Goal: Information Seeking & Learning: Learn about a topic

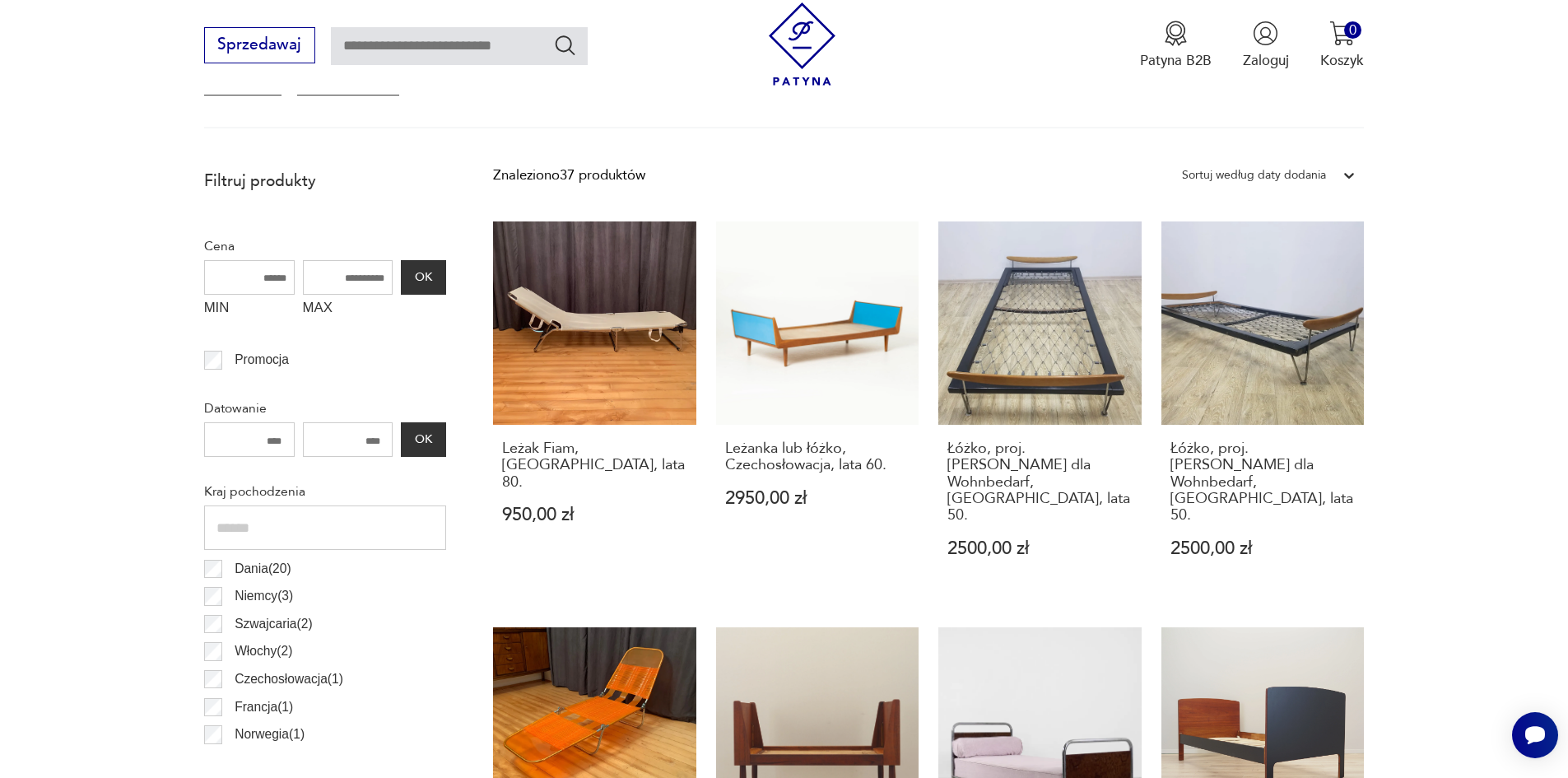
scroll to position [1042, 0]
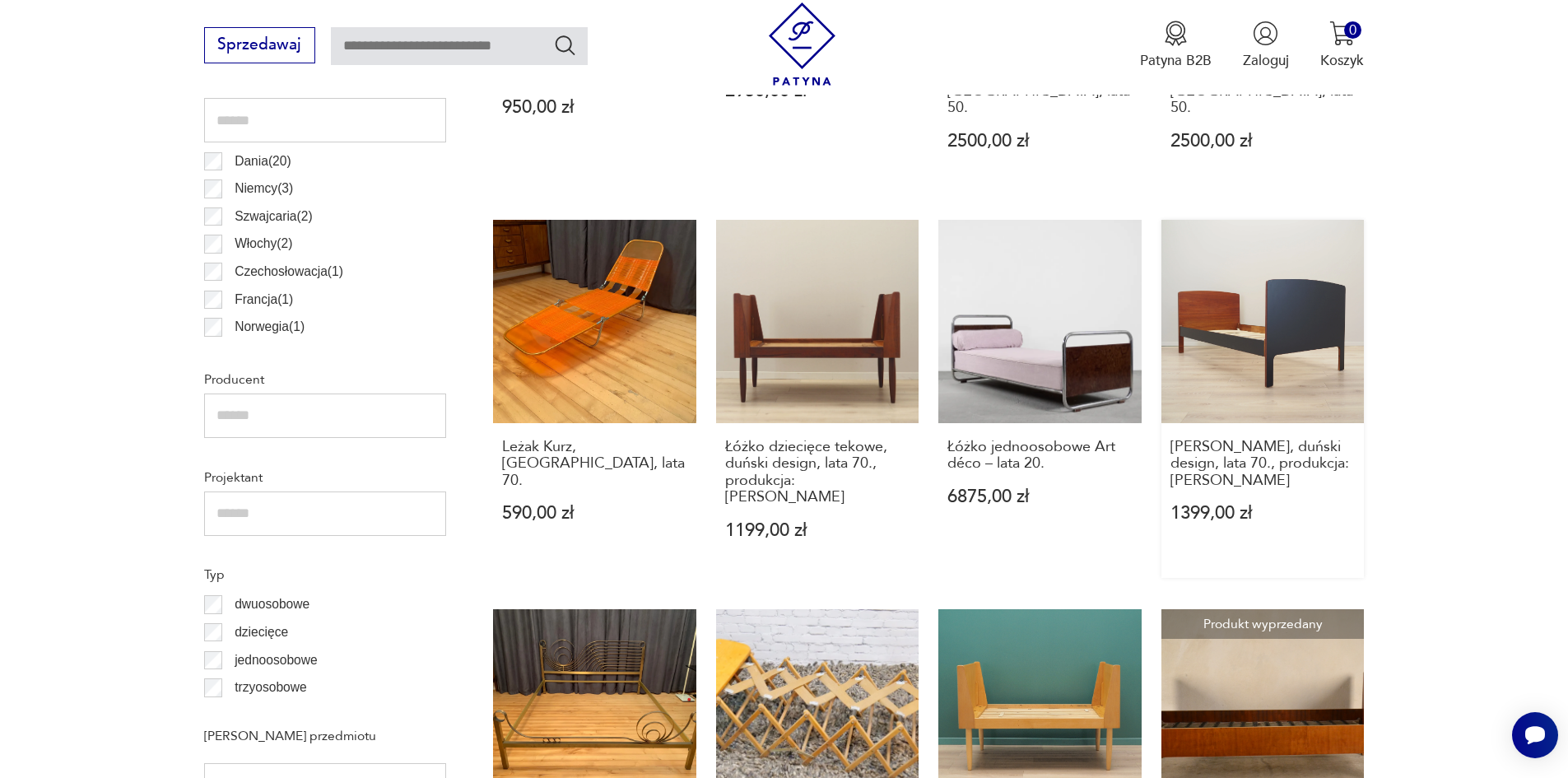
click at [1281, 329] on link "[PERSON_NAME], duński design, lata 70., produkcja: [PERSON_NAME] 1399,00 zł" at bounding box center [1263, 398] width 204 height 357
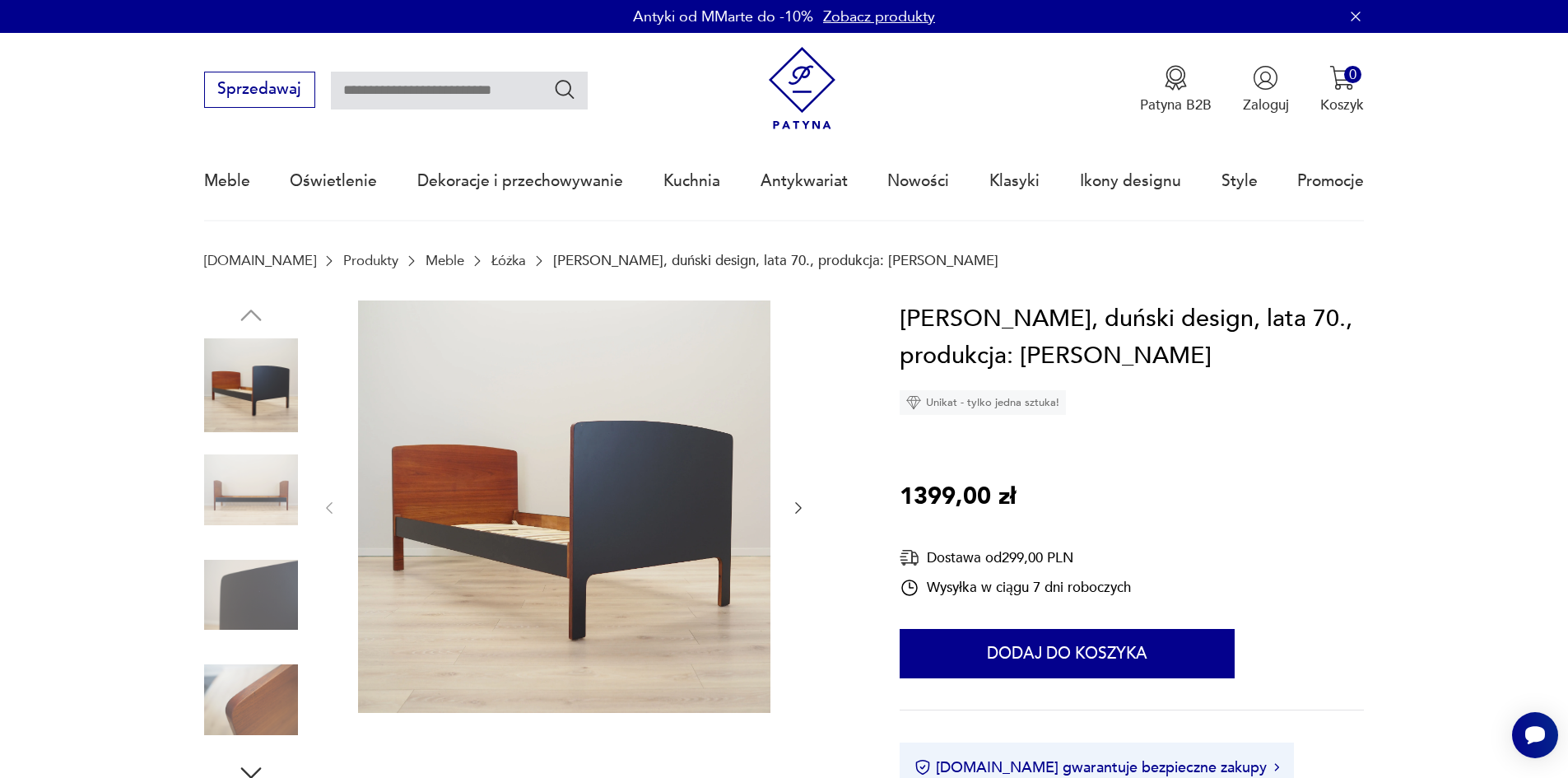
scroll to position [1042, 0]
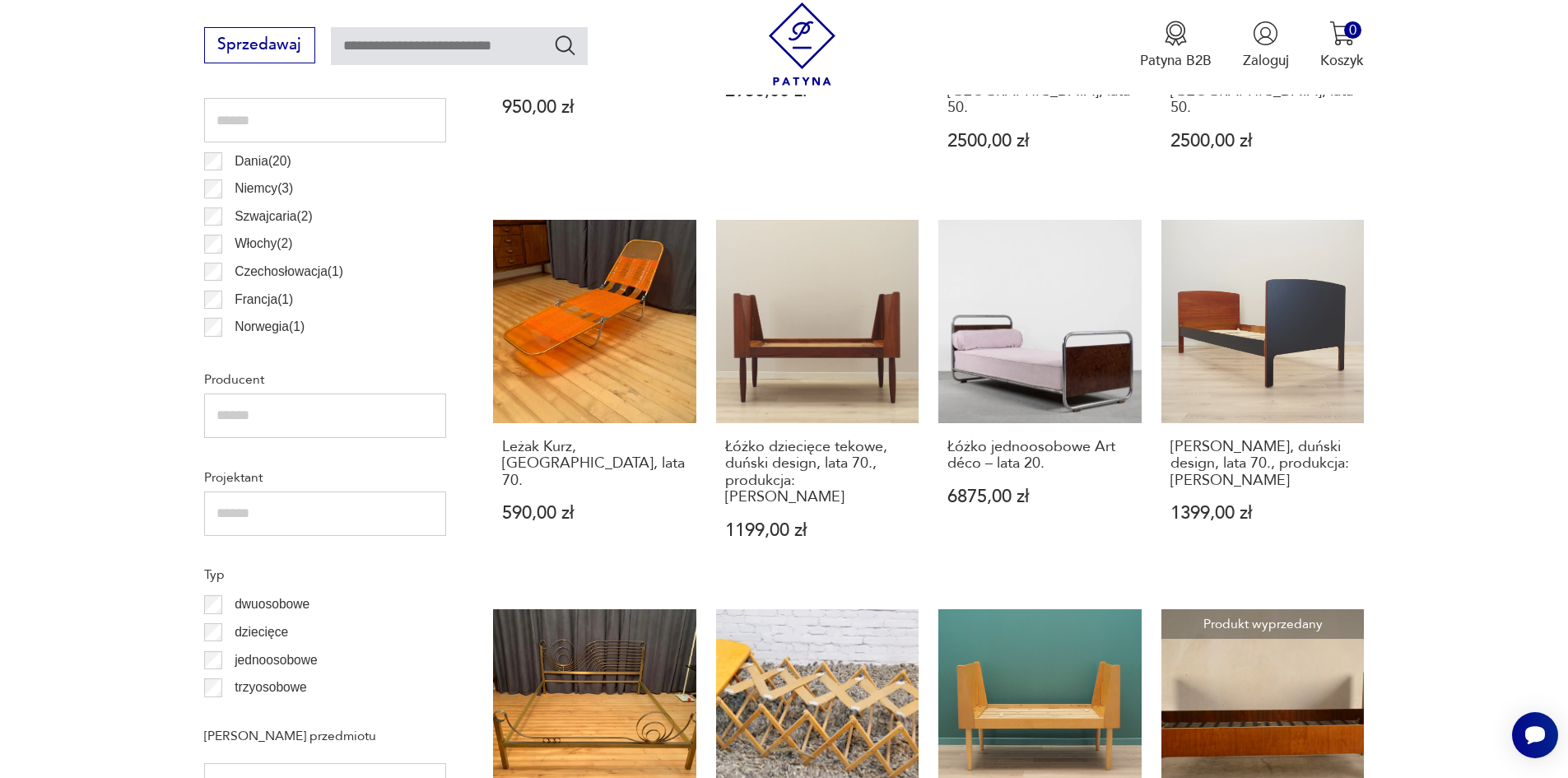
scroll to position [2050, 0]
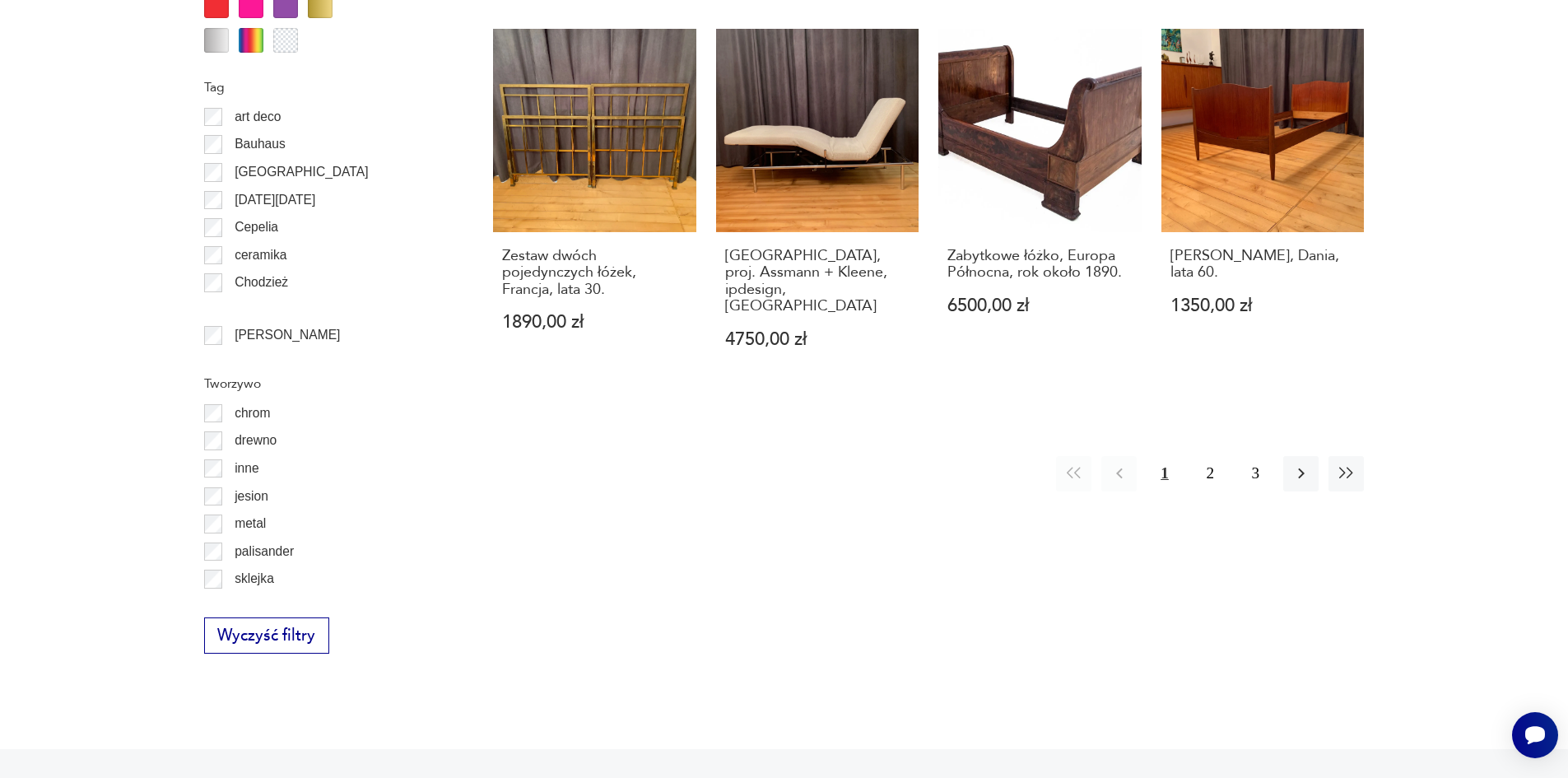
scroll to position [53, 0]
